Goal: Task Accomplishment & Management: Complete application form

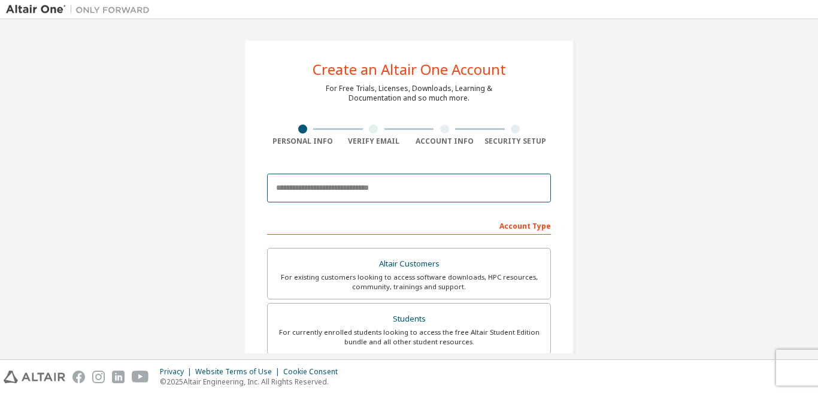
click at [342, 176] on input "email" at bounding box center [409, 188] width 284 height 29
type input "**********"
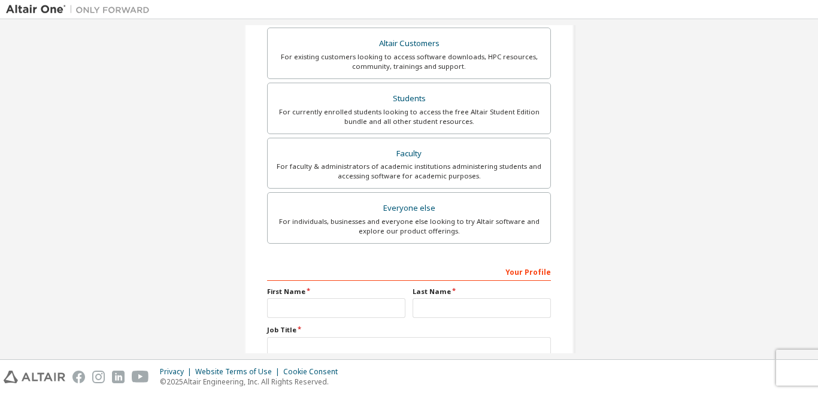
scroll to position [242, 0]
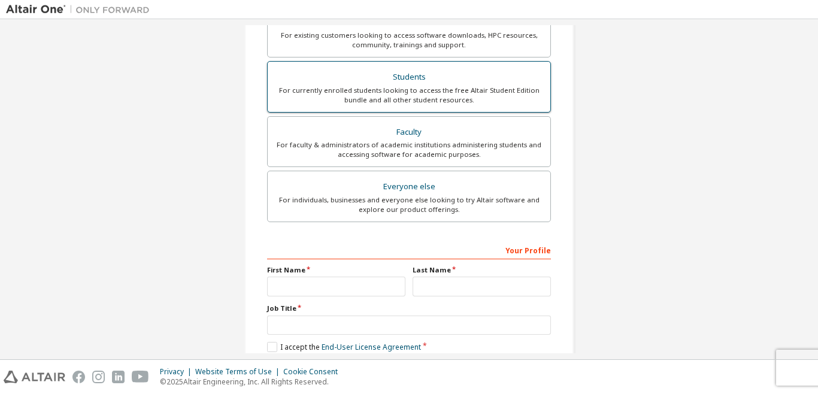
click at [419, 87] on div "For currently enrolled students looking to access the free Altair Student Editi…" at bounding box center [409, 95] width 268 height 19
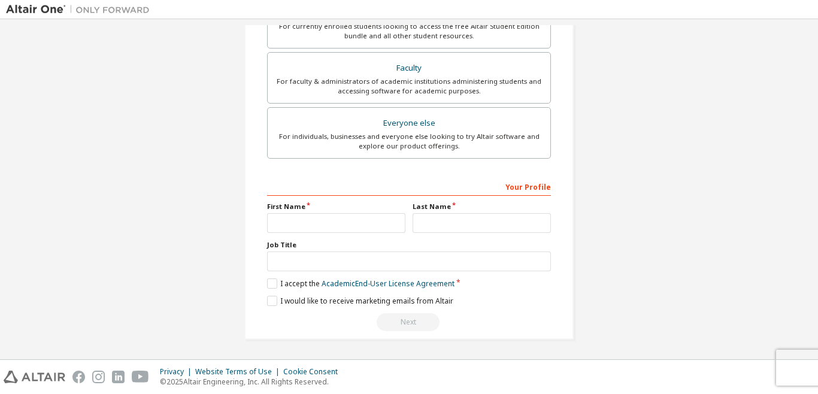
scroll to position [337, 0]
click at [267, 286] on label "I accept the Academic End-User License Agreement" at bounding box center [361, 283] width 188 height 10
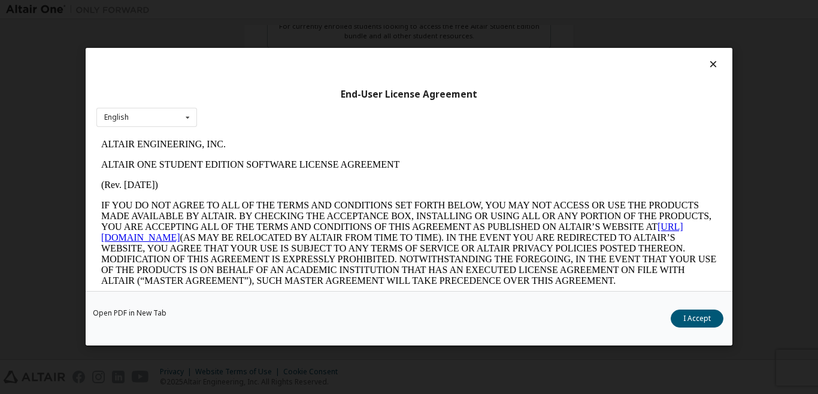
scroll to position [0, 0]
click at [702, 320] on button "I Accept" at bounding box center [697, 319] width 53 height 18
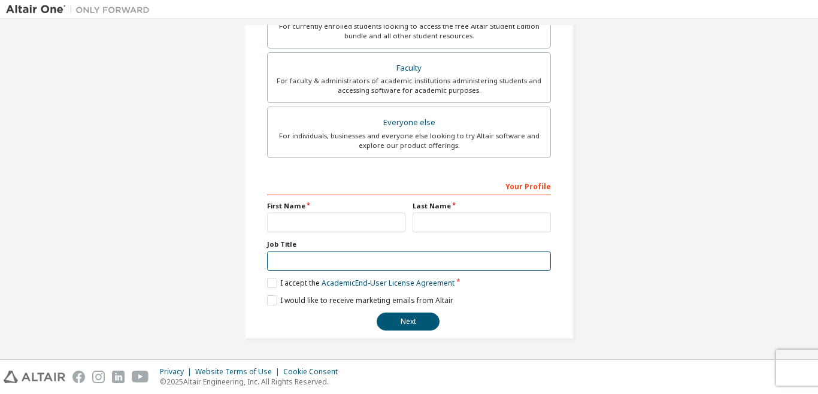
click at [380, 255] on input "text" at bounding box center [409, 262] width 284 height 20
click at [273, 259] on input "********" at bounding box center [409, 262] width 284 height 20
drag, startPoint x: 279, startPoint y: 261, endPoint x: 283, endPoint y: 270, distance: 9.7
click at [283, 270] on input "********" at bounding box center [409, 262] width 284 height 20
type input "*******"
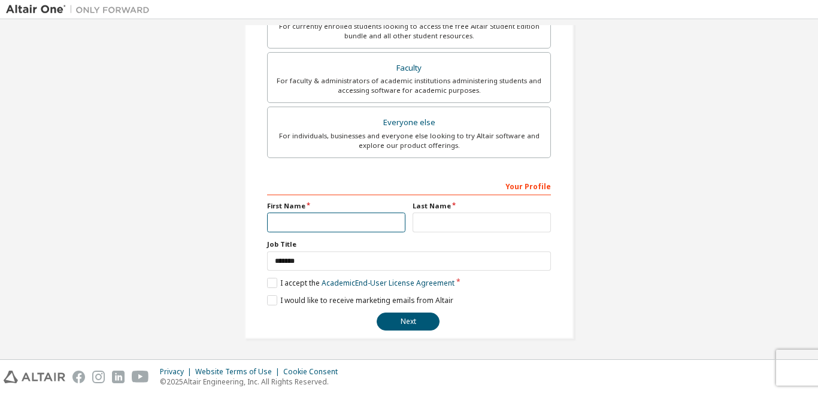
click at [289, 224] on input "text" at bounding box center [336, 223] width 138 height 20
type input "*****"
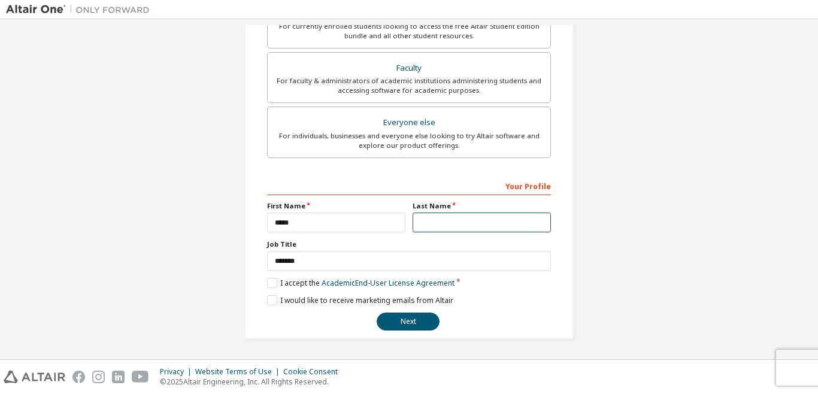
click at [435, 222] on input "text" at bounding box center [482, 223] width 138 height 20
type input "********"
click at [386, 324] on button "Next" at bounding box center [408, 322] width 63 height 18
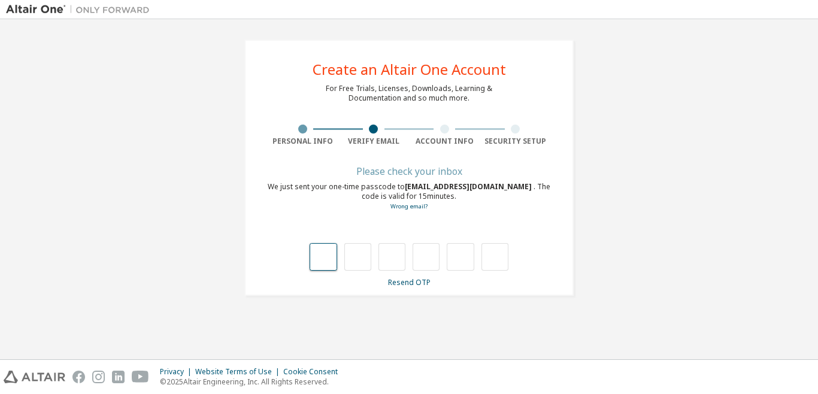
type input "*"
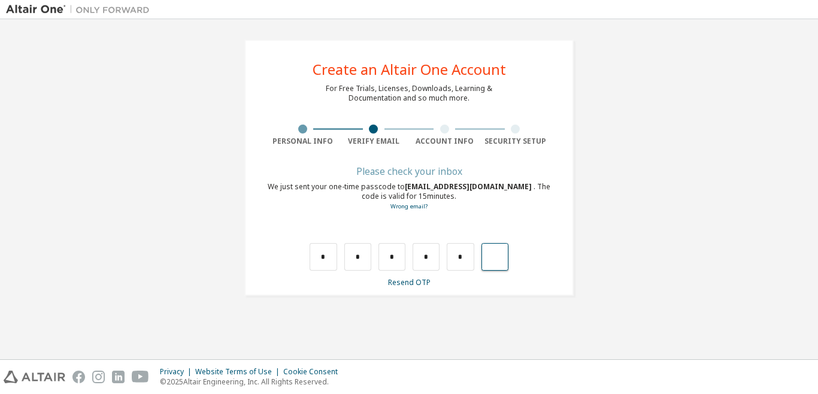
type input "*"
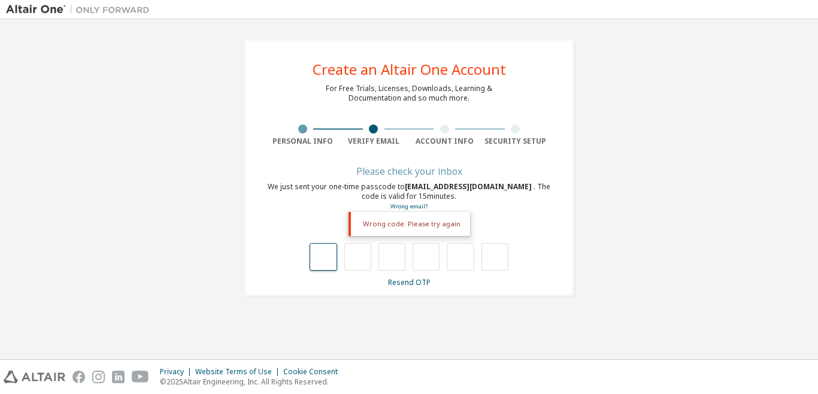
click at [334, 261] on input "text" at bounding box center [323, 257] width 27 height 28
type input "*"
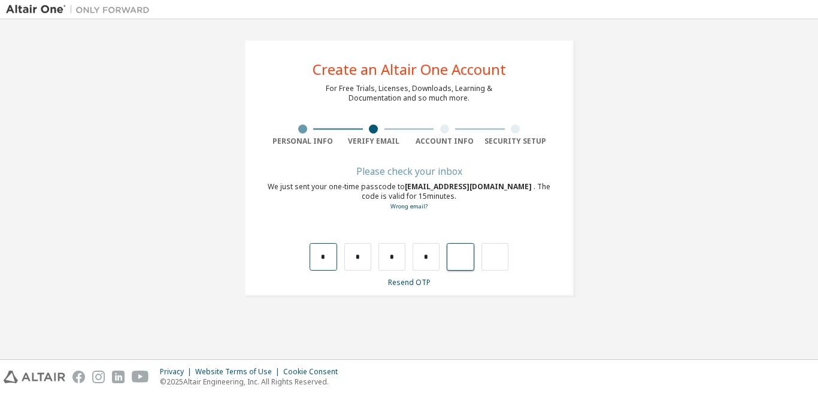
type input "*"
click at [319, 253] on input "text" at bounding box center [323, 257] width 27 height 28
type input "*"
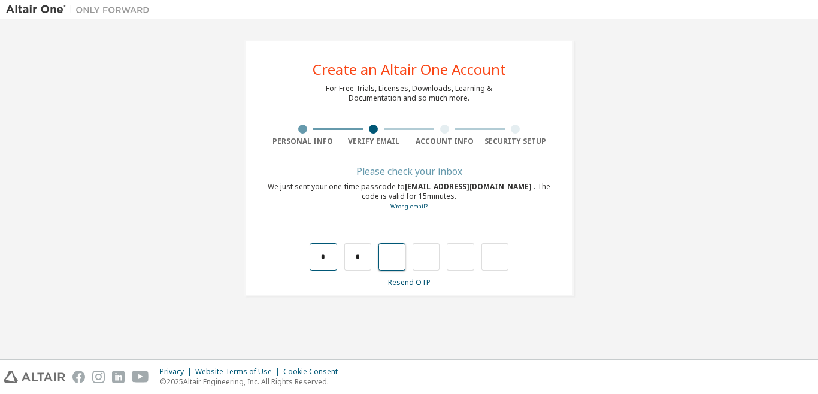
type input "*"
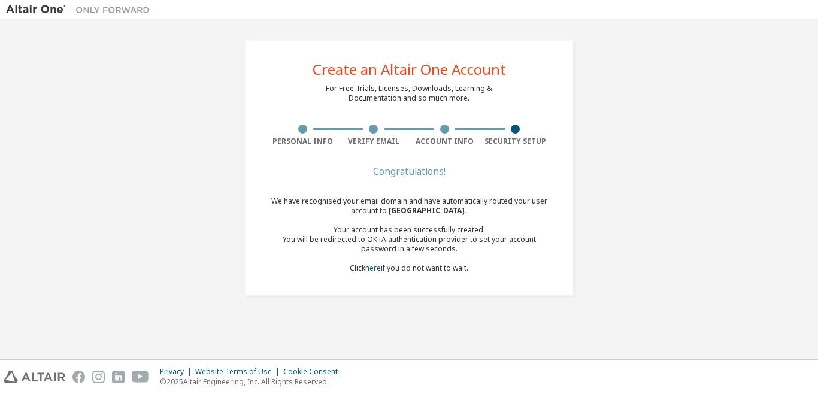
click at [367, 274] on div "Congratulations! We have recognised your email domain and have automatically ro…" at bounding box center [409, 228] width 284 height 120
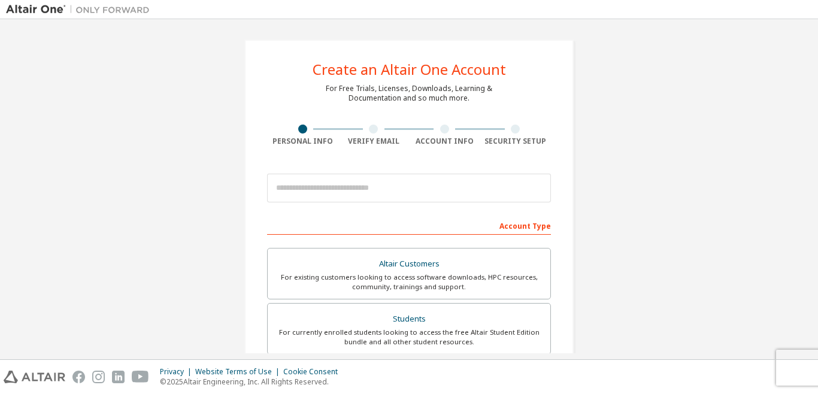
click at [463, 126] on div at bounding box center [444, 129] width 71 height 9
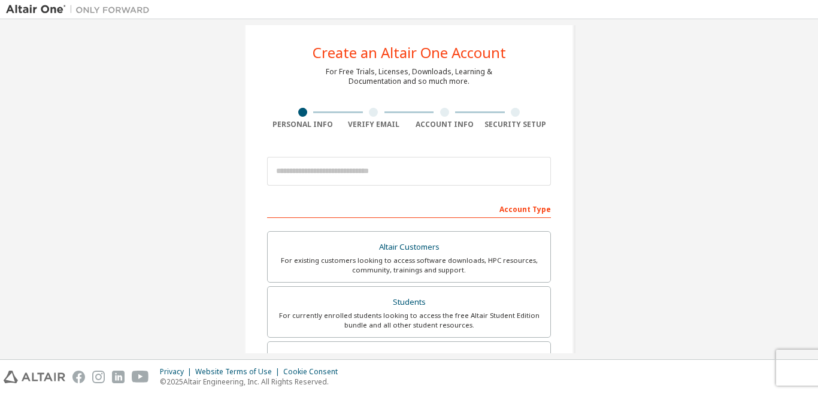
scroll to position [11, 0]
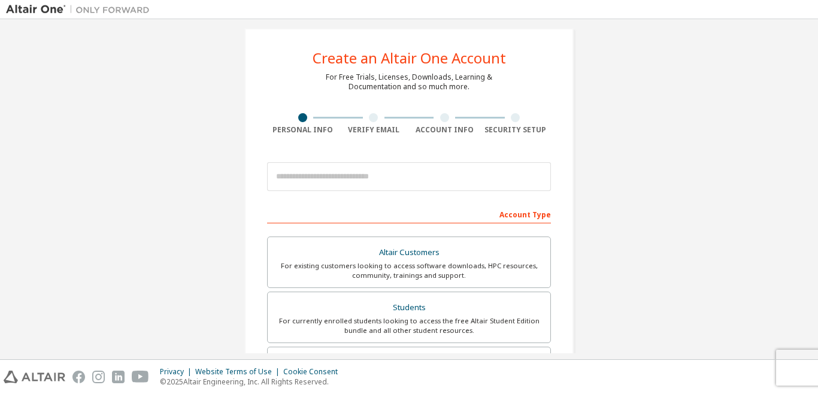
click at [116, 8] on img at bounding box center [81, 10] width 150 height 12
click at [39, 5] on img at bounding box center [81, 10] width 150 height 12
click at [39, 4] on img at bounding box center [81, 10] width 150 height 12
click at [37, 5] on img at bounding box center [81, 10] width 150 height 12
